Goal: Complete application form

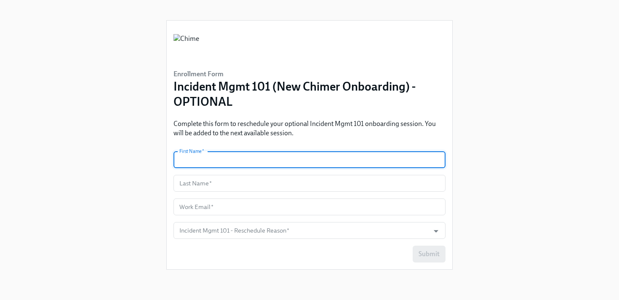
click at [222, 163] on input "text" at bounding box center [309, 159] width 272 height 17
type input "[PERSON_NAME]"
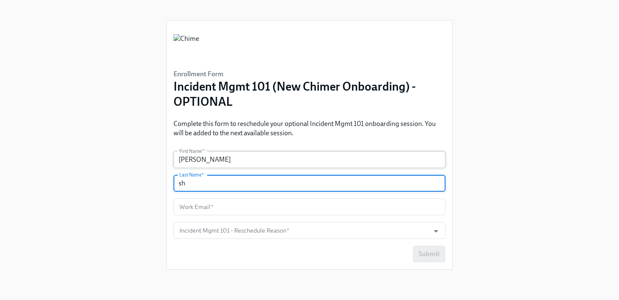
type input "s"
type input "[PERSON_NAME]"
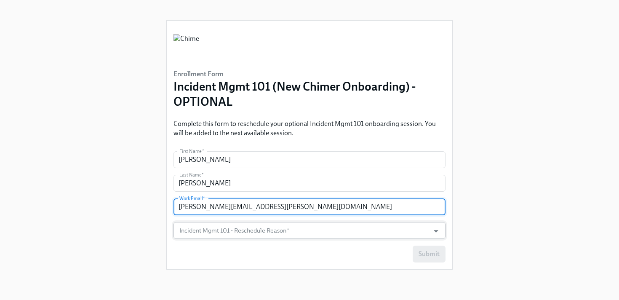
type input "[PERSON_NAME][EMAIL_ADDRESS][PERSON_NAME][DOMAIN_NAME]"
click at [274, 229] on input "Incident Mgmt 101 - Reschedule Reason   *" at bounding box center [302, 230] width 248 height 17
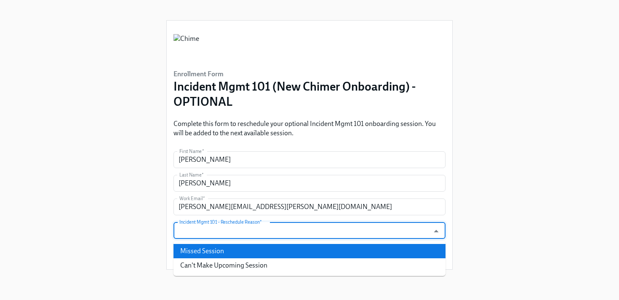
click at [260, 246] on li "Missed Session" at bounding box center [309, 251] width 272 height 14
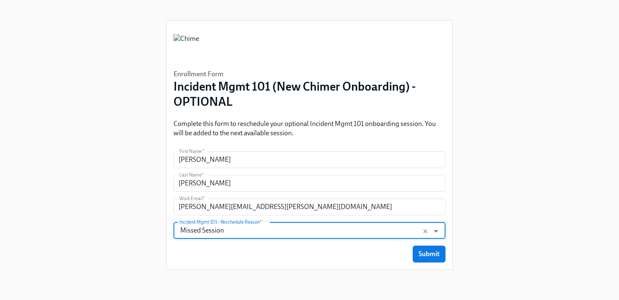
click at [267, 234] on input "Missed Session" at bounding box center [302, 230] width 248 height 17
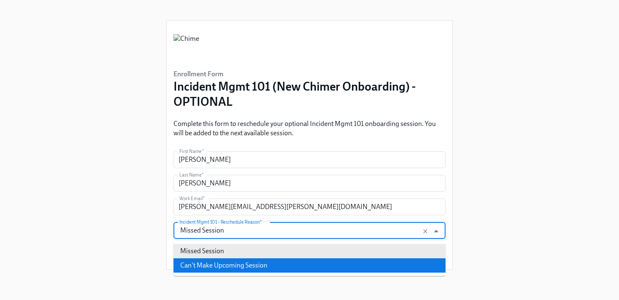
click at [263, 263] on li "Can't Make Upcoming Session" at bounding box center [309, 265] width 272 height 14
type input "Can't Make Upcoming Session"
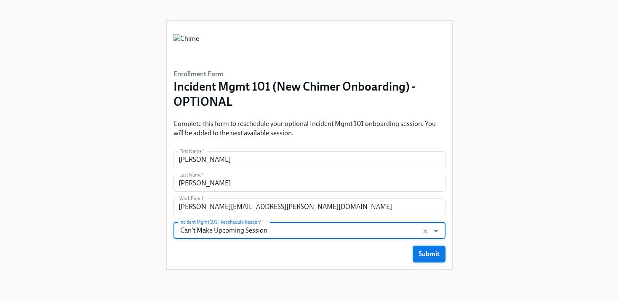
click at [415, 249] on div "Submit" at bounding box center [309, 253] width 272 height 17
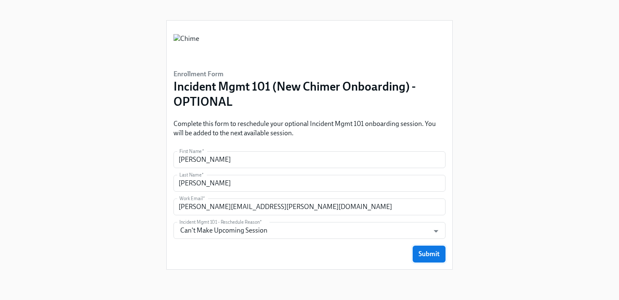
click at [419, 252] on span "Submit" at bounding box center [428, 254] width 21 height 8
